Goal: Task Accomplishment & Management: Complete application form

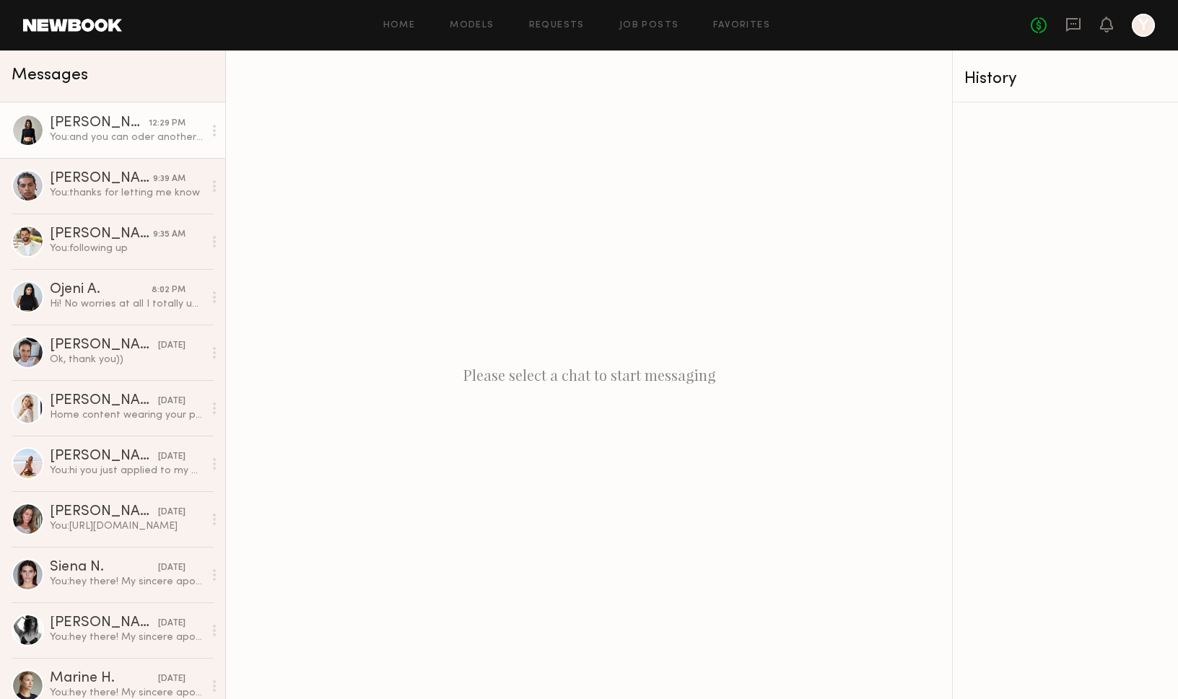
click at [147, 135] on div "You: and you can oder another pair of underwear" at bounding box center [127, 138] width 154 height 14
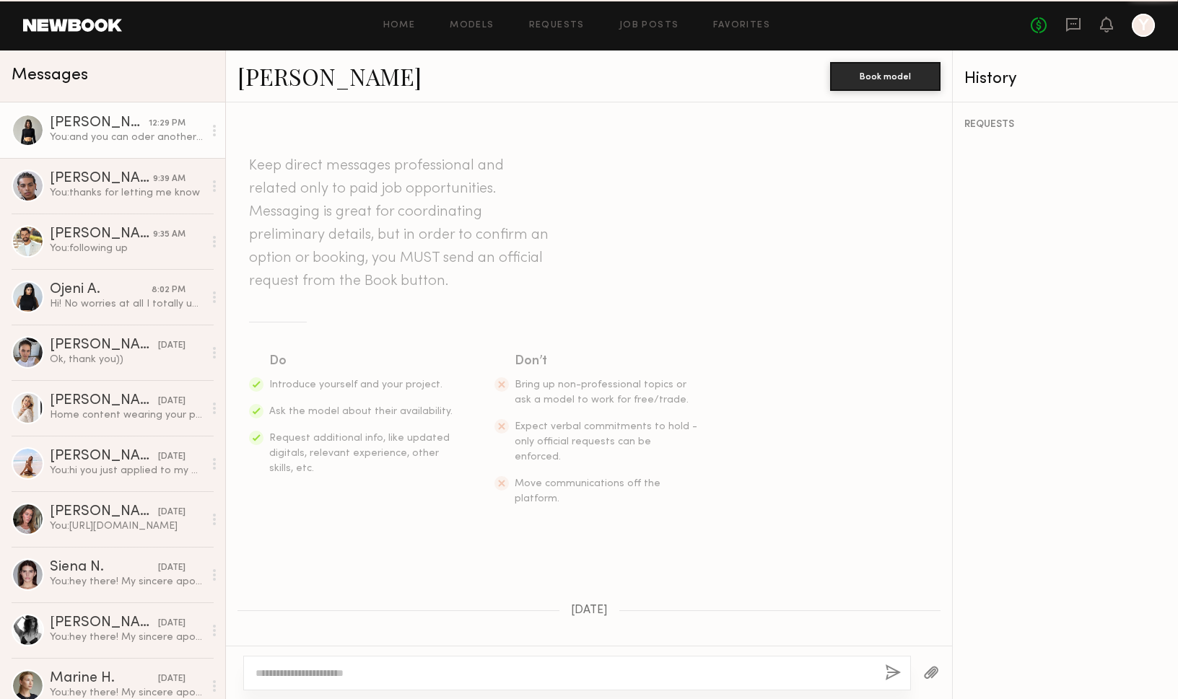
scroll to position [1349, 0]
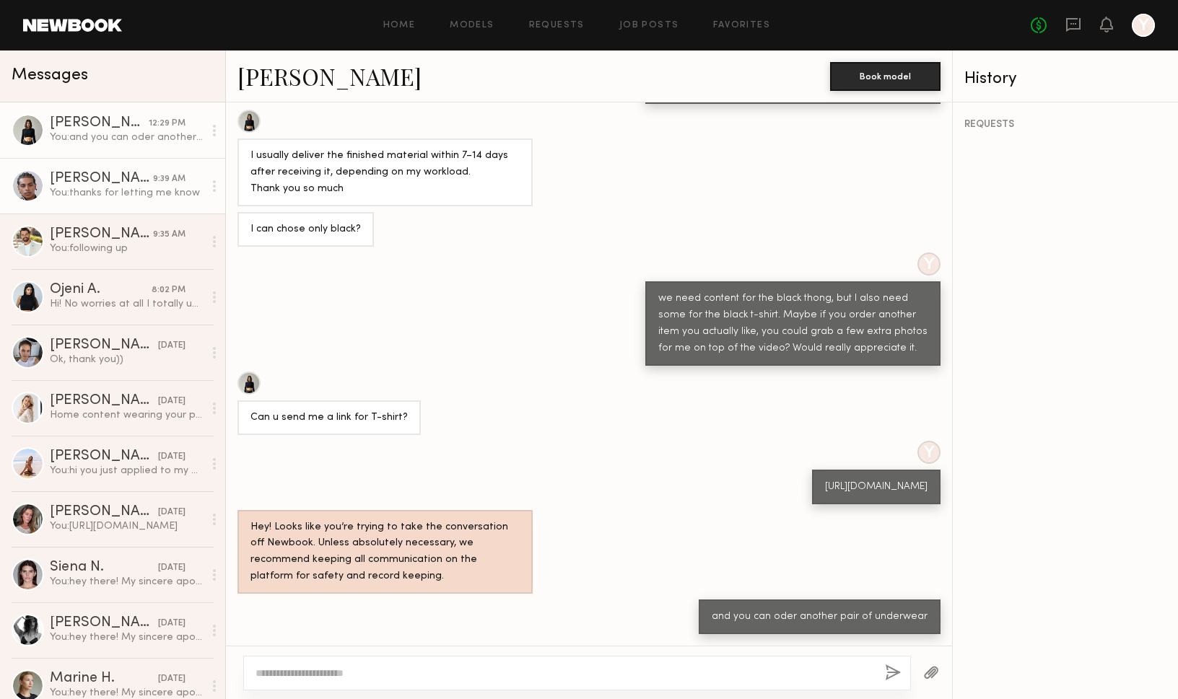
click at [130, 206] on link "[PERSON_NAME] 9:39 AM You: thanks for letting me know" at bounding box center [112, 186] width 225 height 56
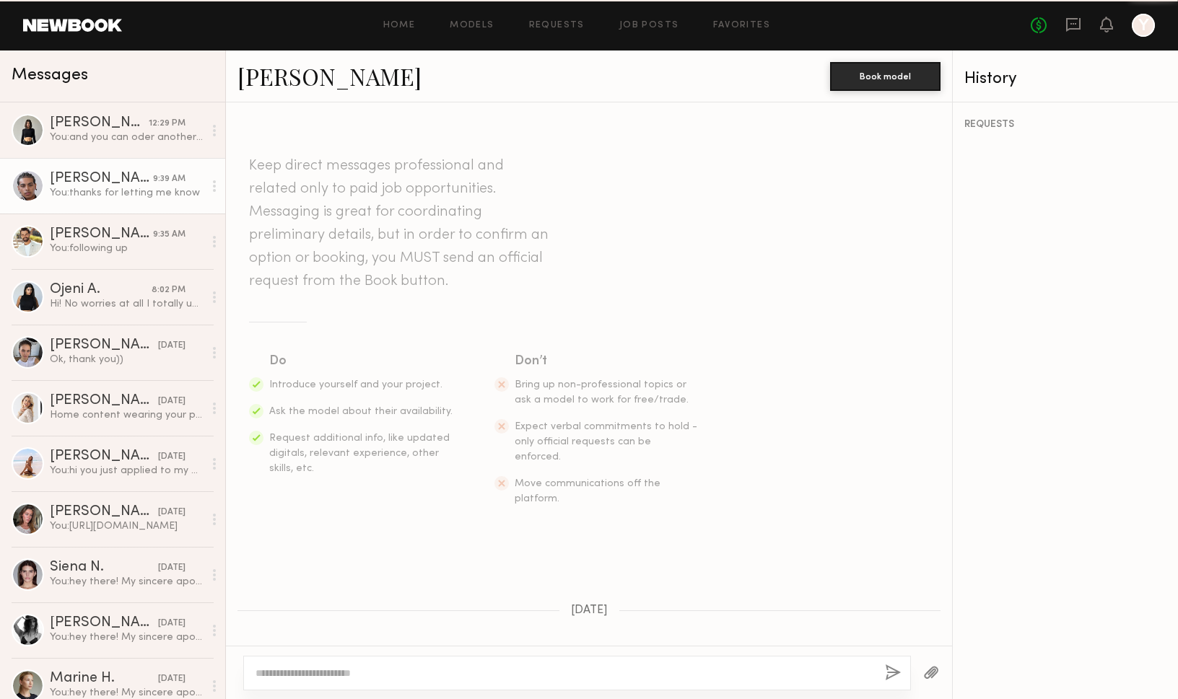
scroll to position [413, 0]
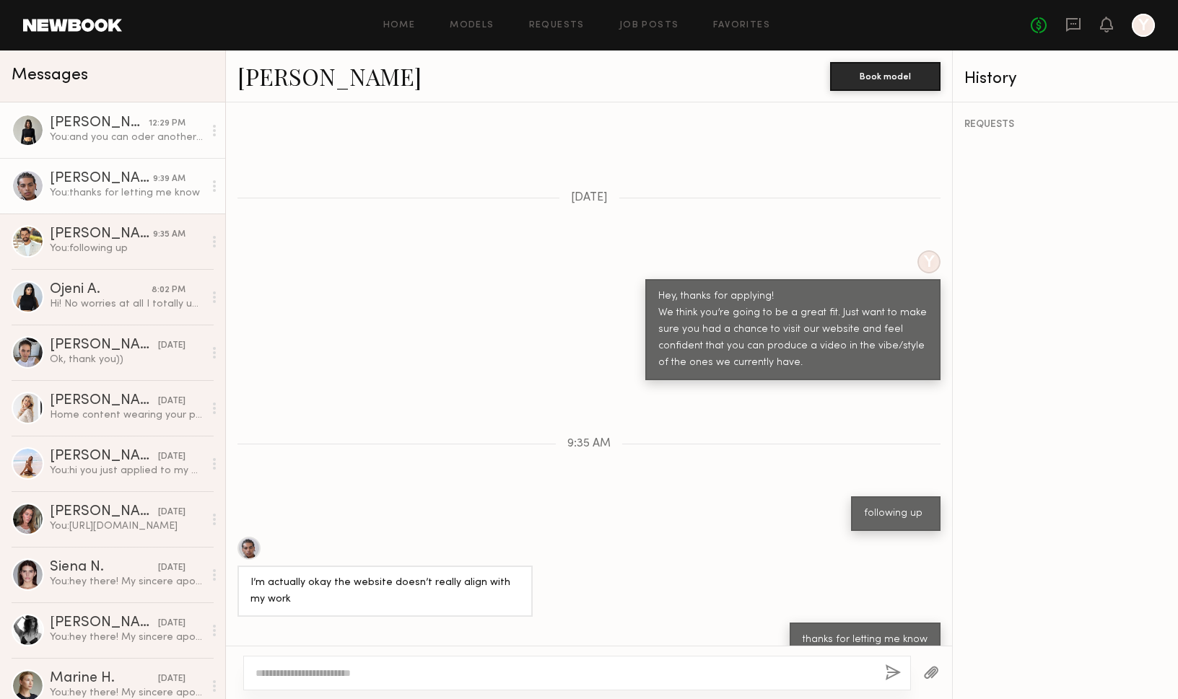
click at [122, 135] on div "You: and you can oder another pair of underwear" at bounding box center [127, 138] width 154 height 14
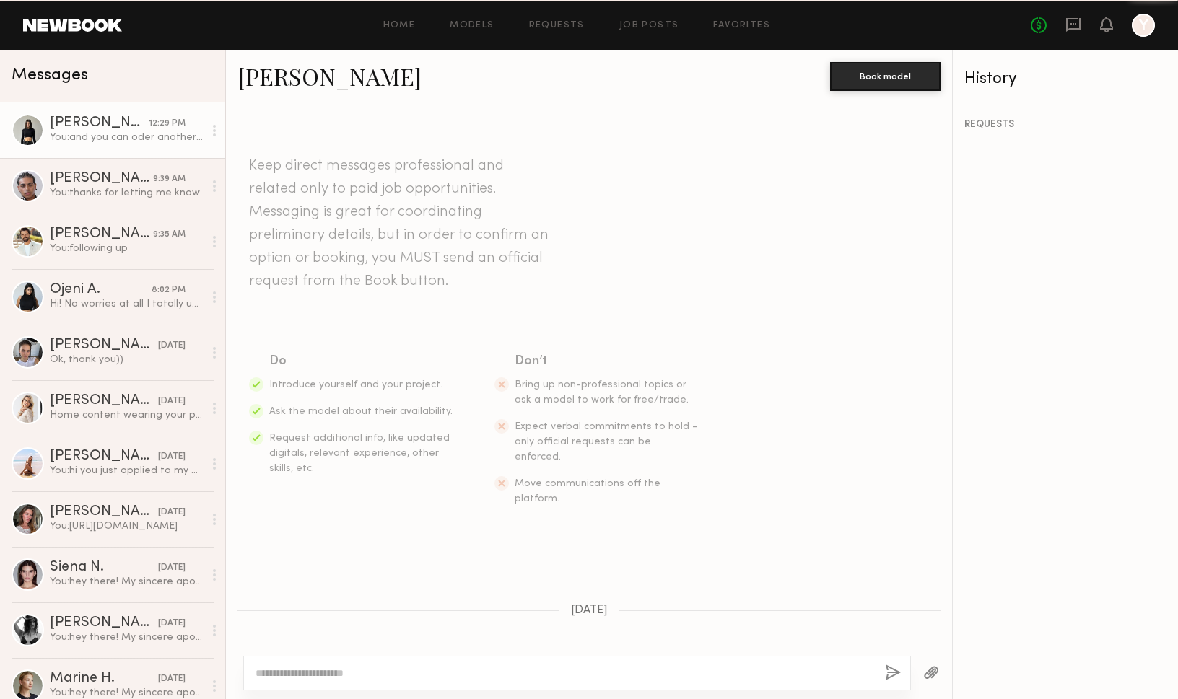
scroll to position [1349, 0]
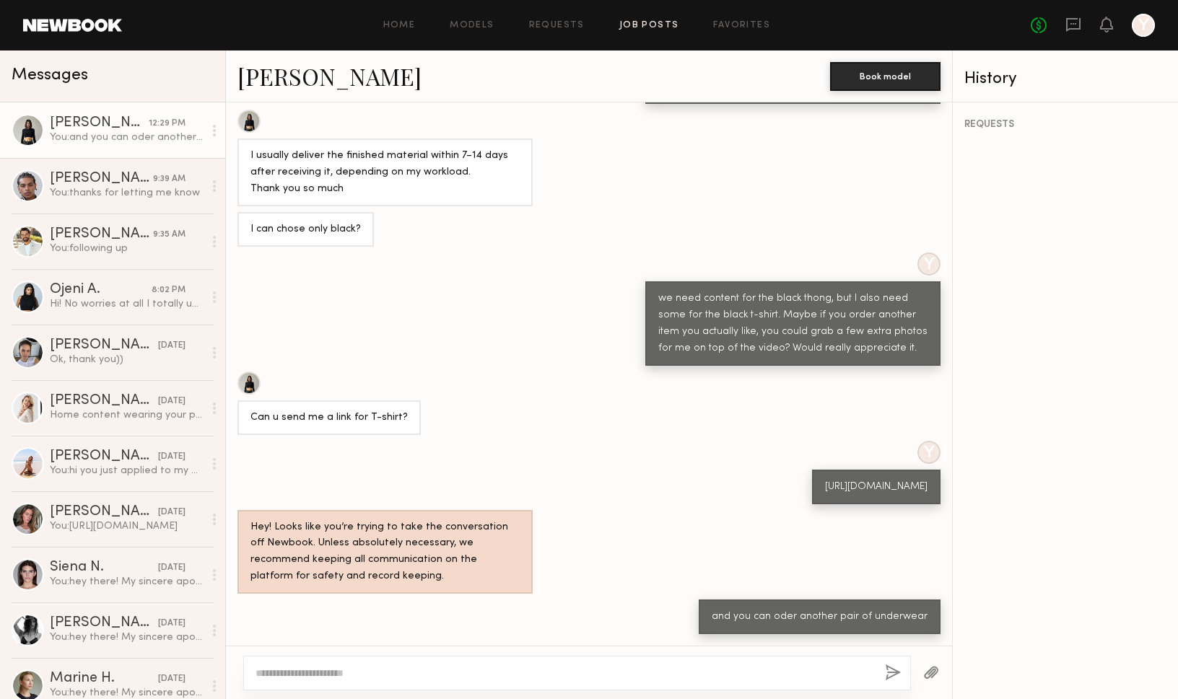
click at [643, 21] on link "Job Posts" at bounding box center [649, 25] width 60 height 9
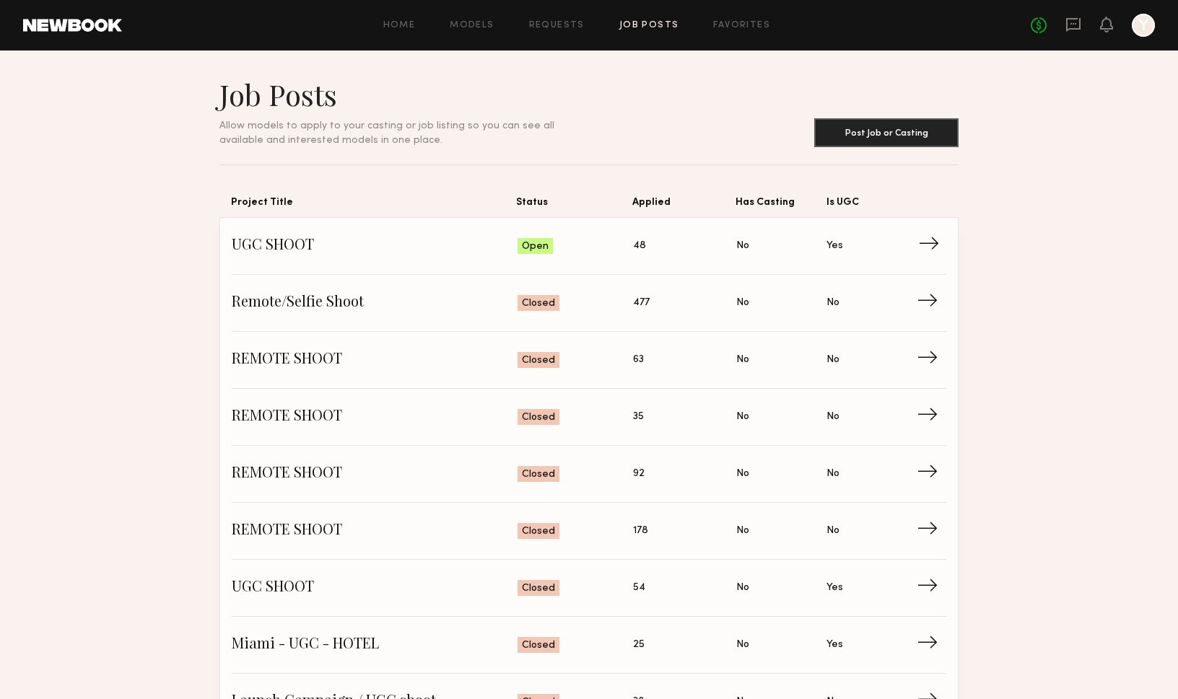
click at [251, 238] on span "UGC SHOOT" at bounding box center [375, 246] width 286 height 22
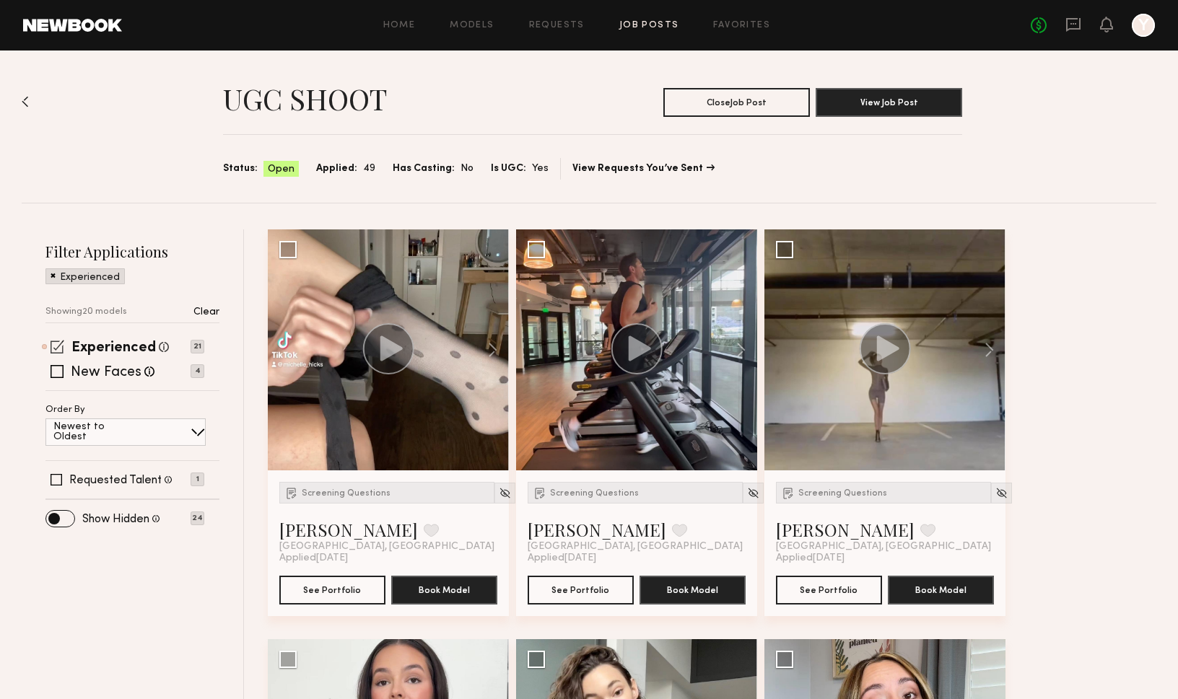
click at [63, 346] on span at bounding box center [58, 347] width 14 height 14
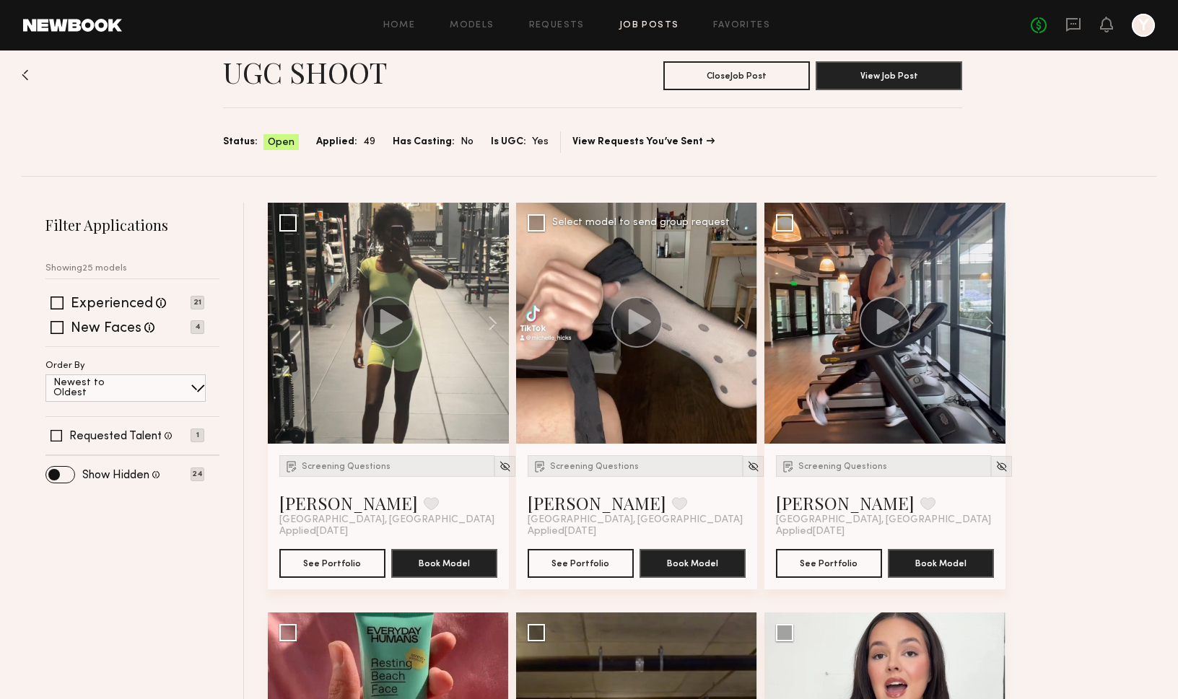
scroll to position [29, 0]
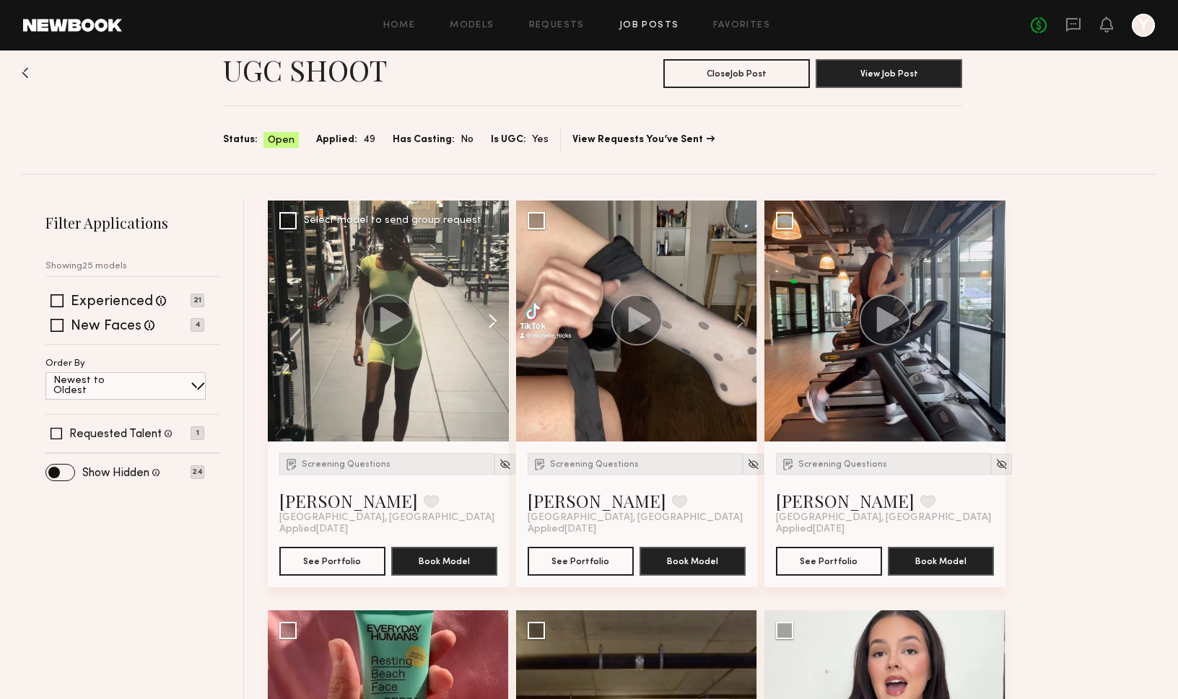
click at [493, 317] on button at bounding box center [486, 321] width 46 height 241
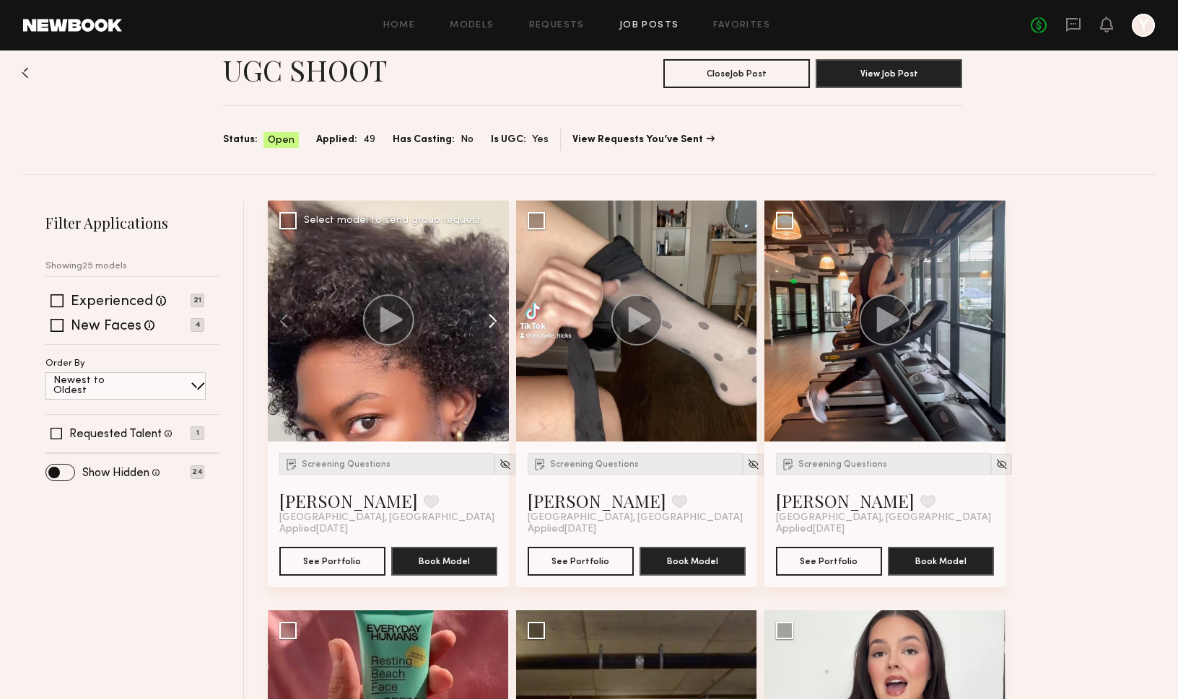
click at [493, 317] on button at bounding box center [486, 321] width 46 height 241
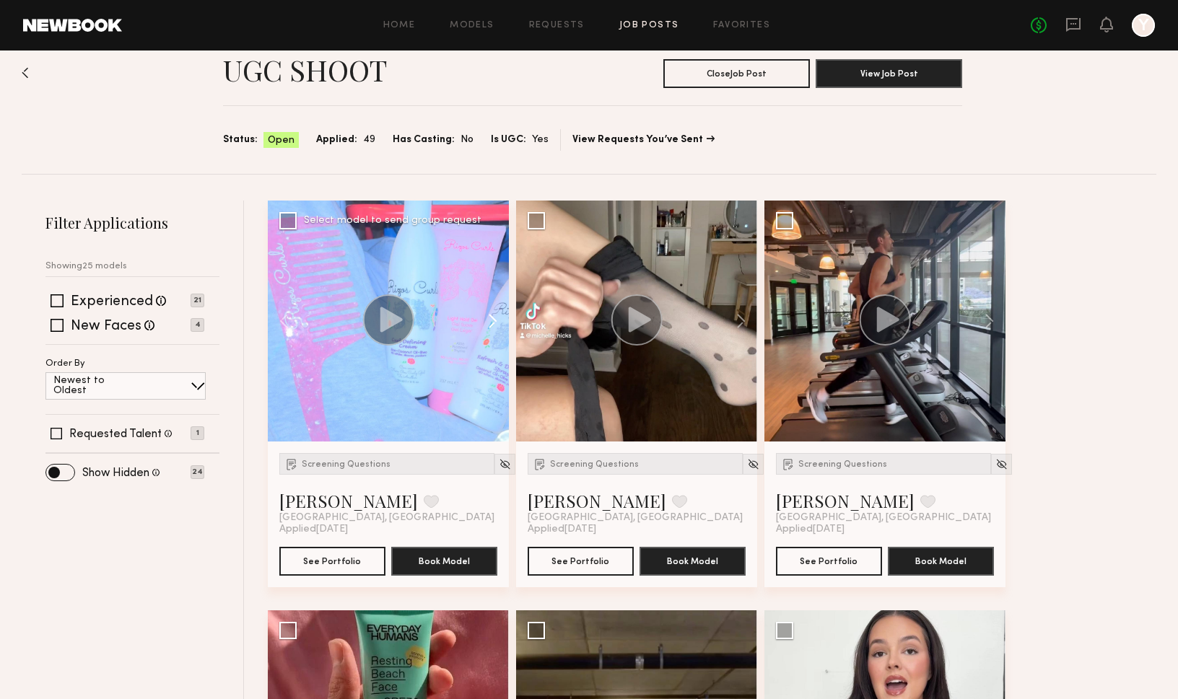
click at [493, 317] on button at bounding box center [486, 321] width 46 height 241
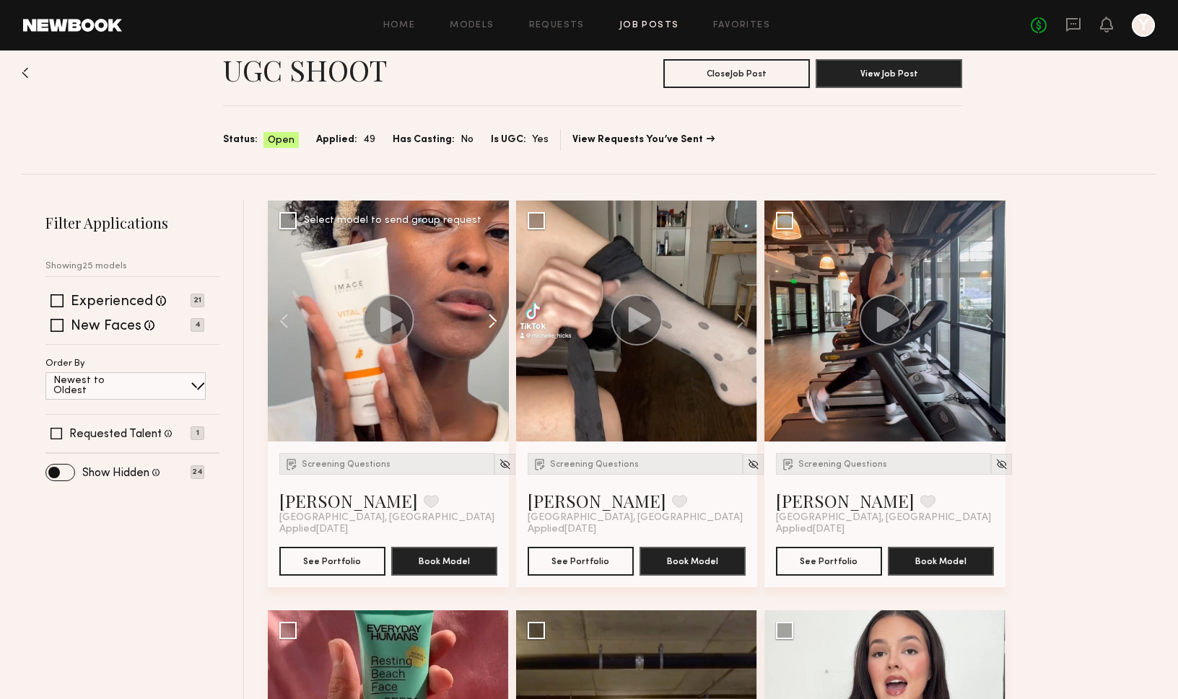
click at [493, 317] on button at bounding box center [486, 321] width 46 height 241
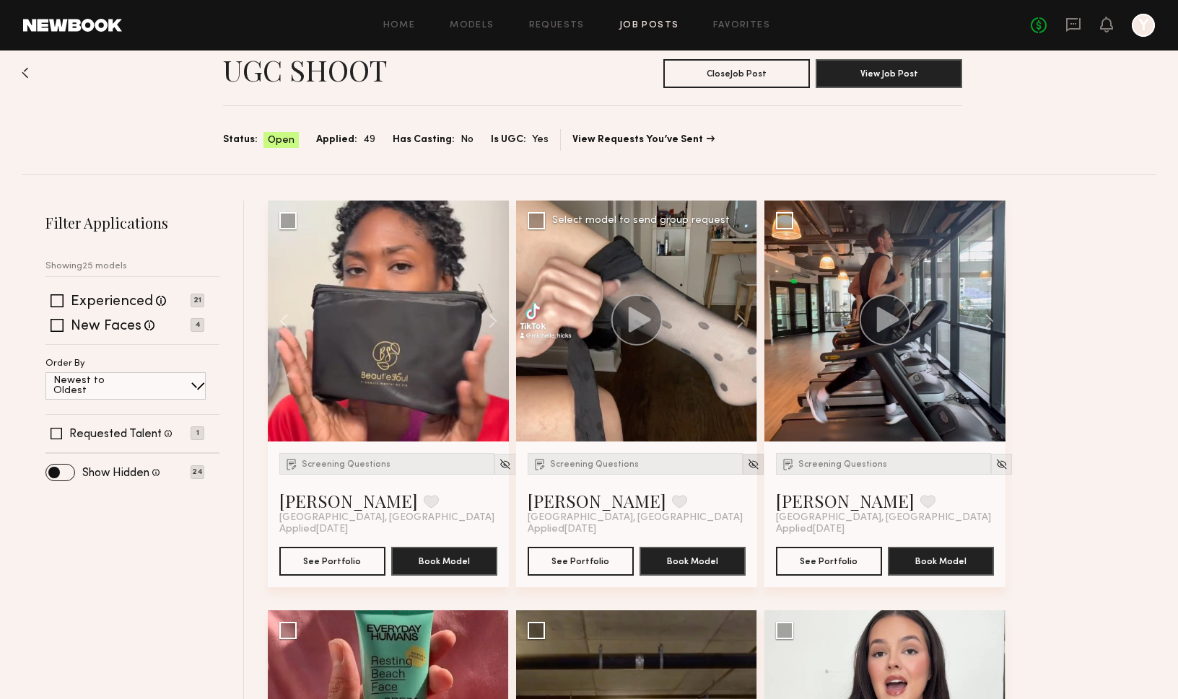
click at [747, 464] on img at bounding box center [753, 464] width 12 height 12
